Goal: Transaction & Acquisition: Purchase product/service

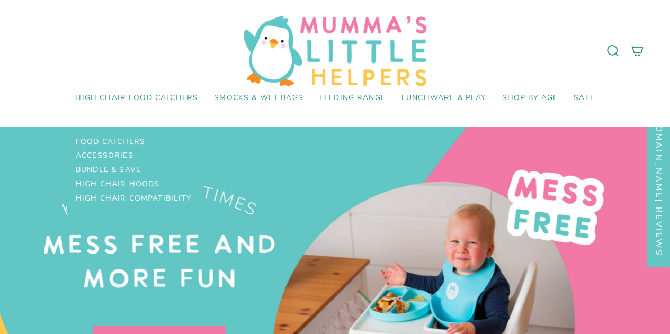
click at [158, 96] on span "High Chair Food Catchers" at bounding box center [136, 98] width 123 height 9
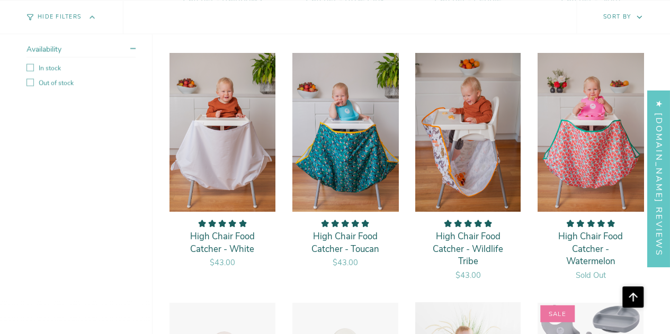
scroll to position [1029, 0]
